Goal: Task Accomplishment & Management: Manage account settings

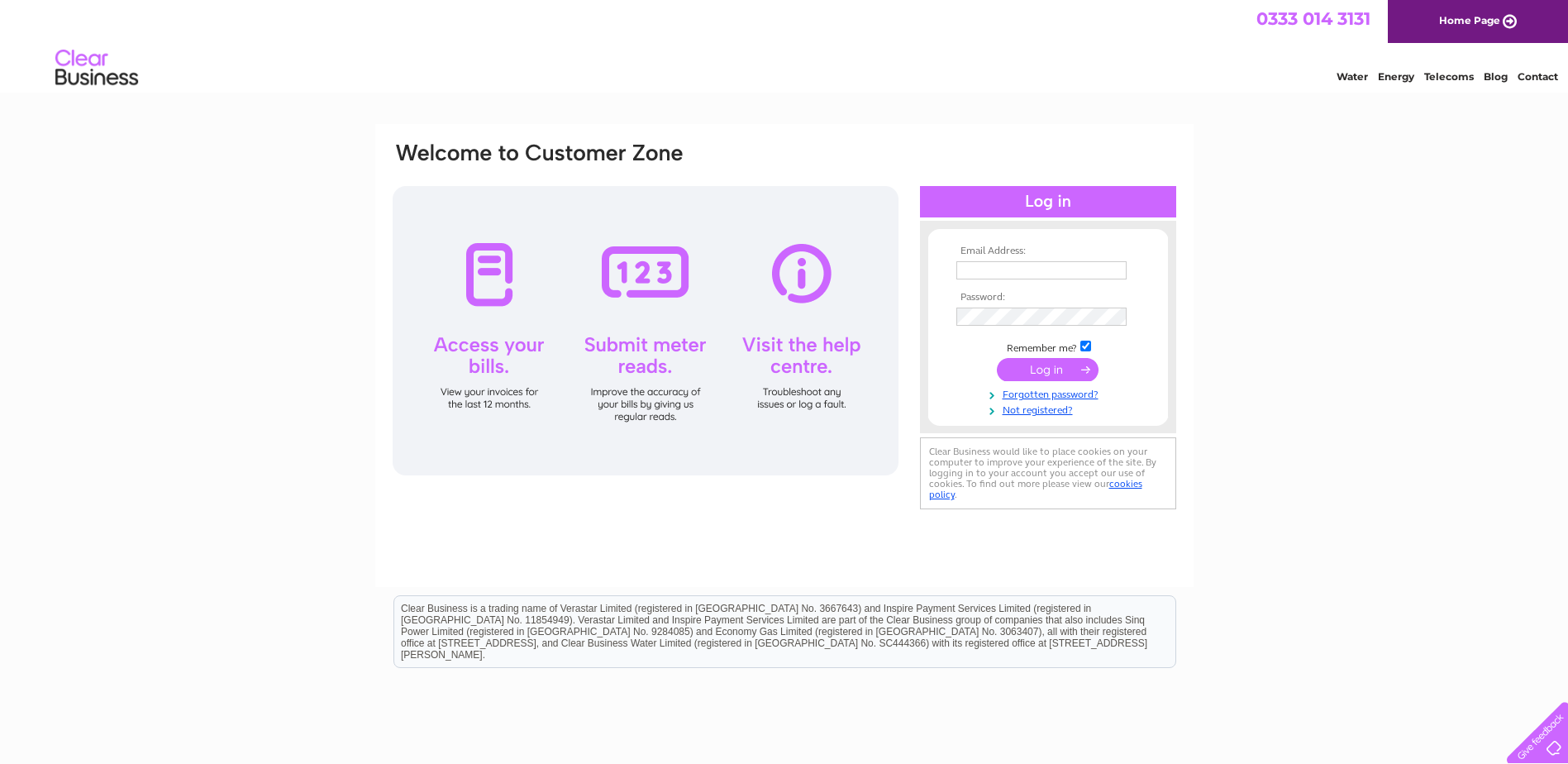
type input "[EMAIL_ADDRESS][DOMAIN_NAME]"
click at [1033, 373] on input "submit" at bounding box center [1047, 369] width 102 height 23
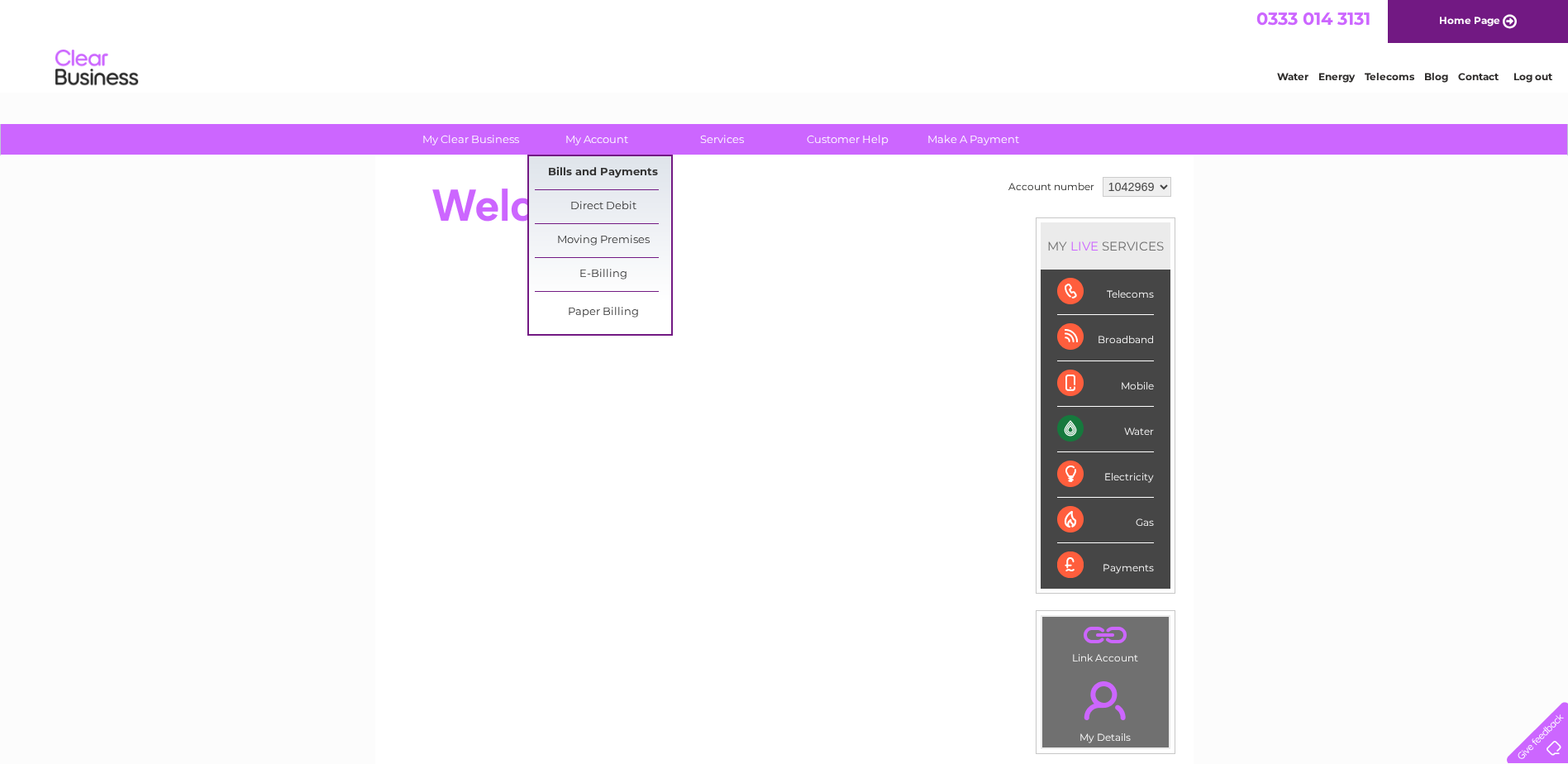
click at [594, 171] on link "Bills and Payments" at bounding box center [603, 172] width 136 height 33
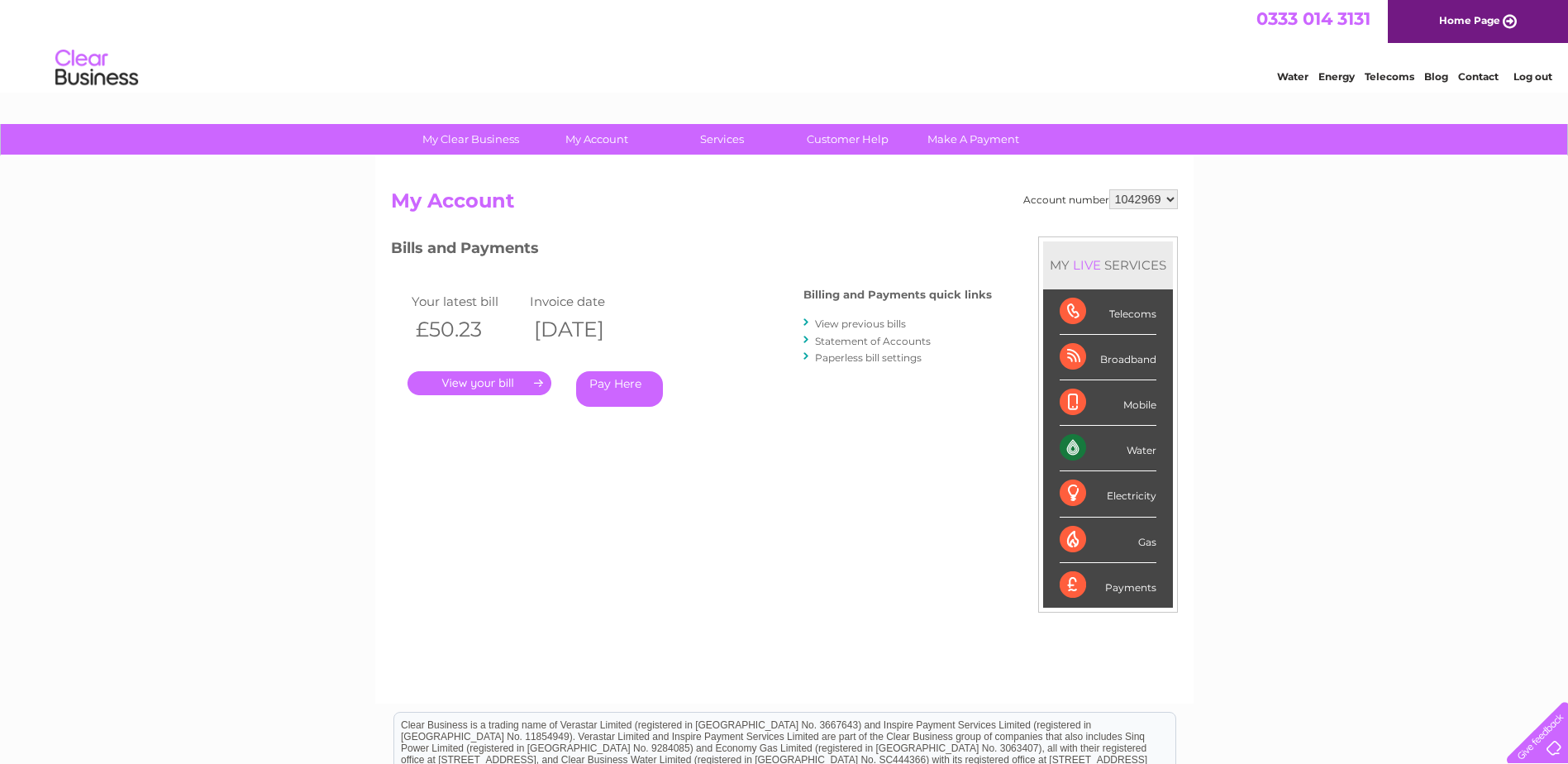
click at [488, 385] on link "." at bounding box center [479, 383] width 144 height 24
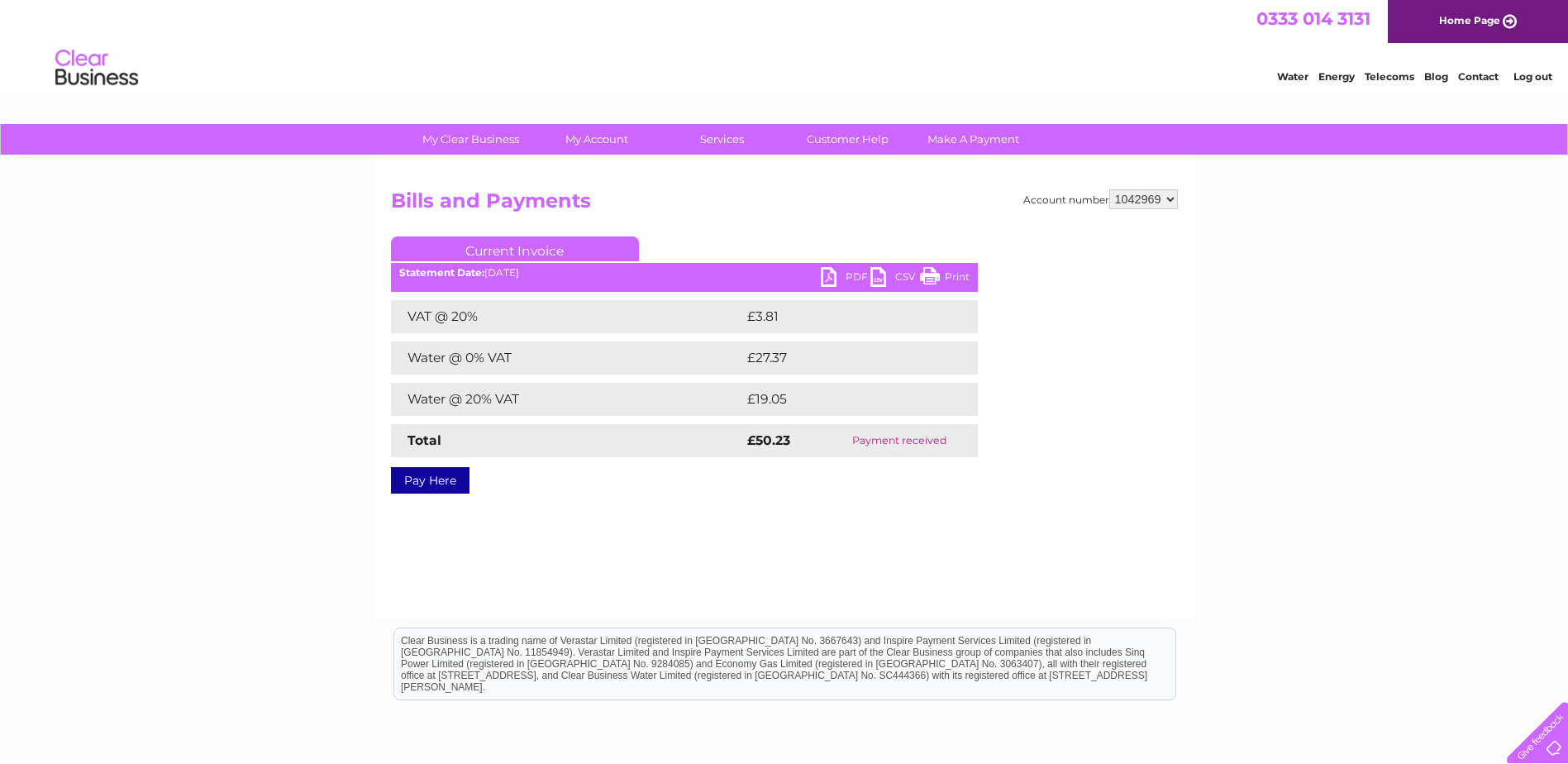
click at [839, 278] on link "PDF" at bounding box center [845, 279] width 49 height 24
